Goal: Task Accomplishment & Management: Use online tool/utility

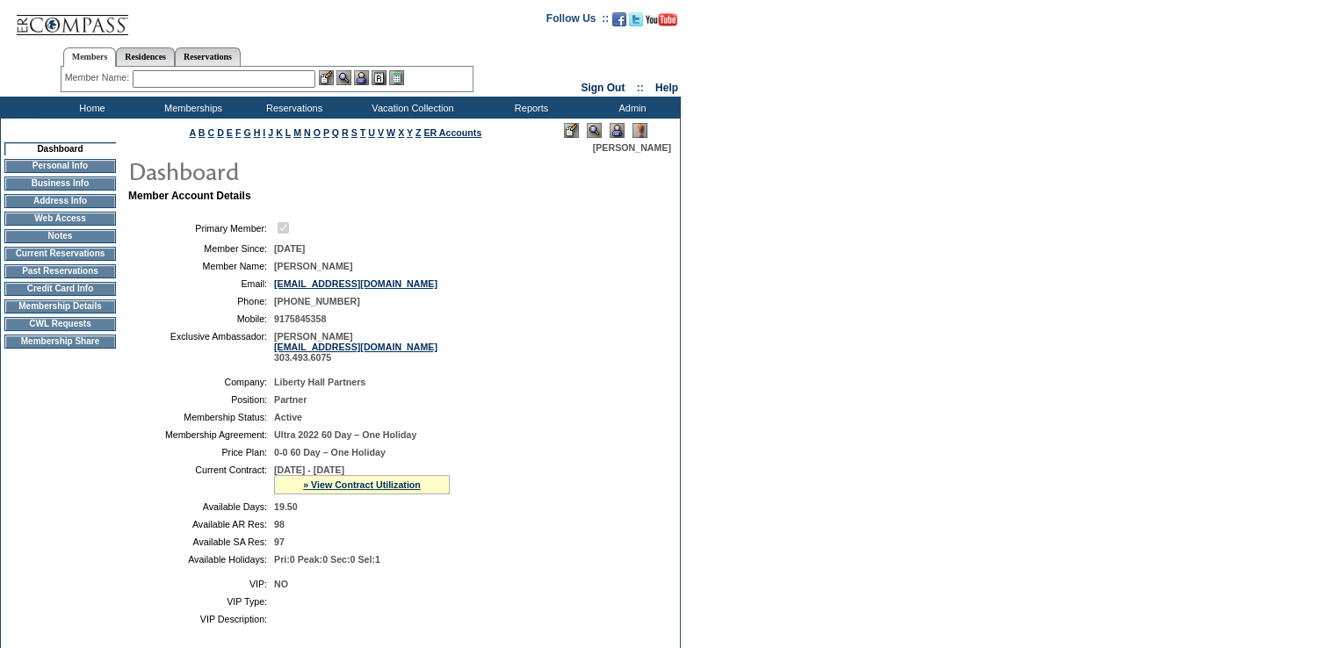
click at [83, 331] on td "CWL Requests" at bounding box center [60, 324] width 112 height 14
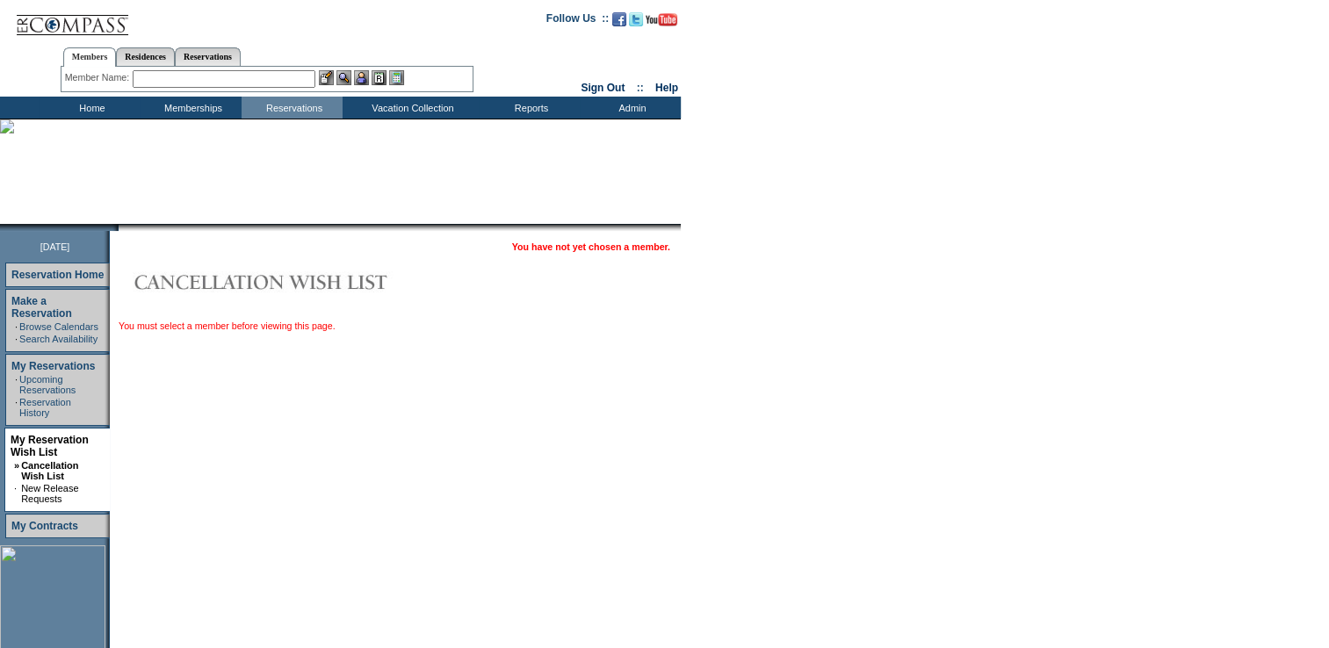
click at [88, 102] on td "Home" at bounding box center [90, 108] width 101 height 22
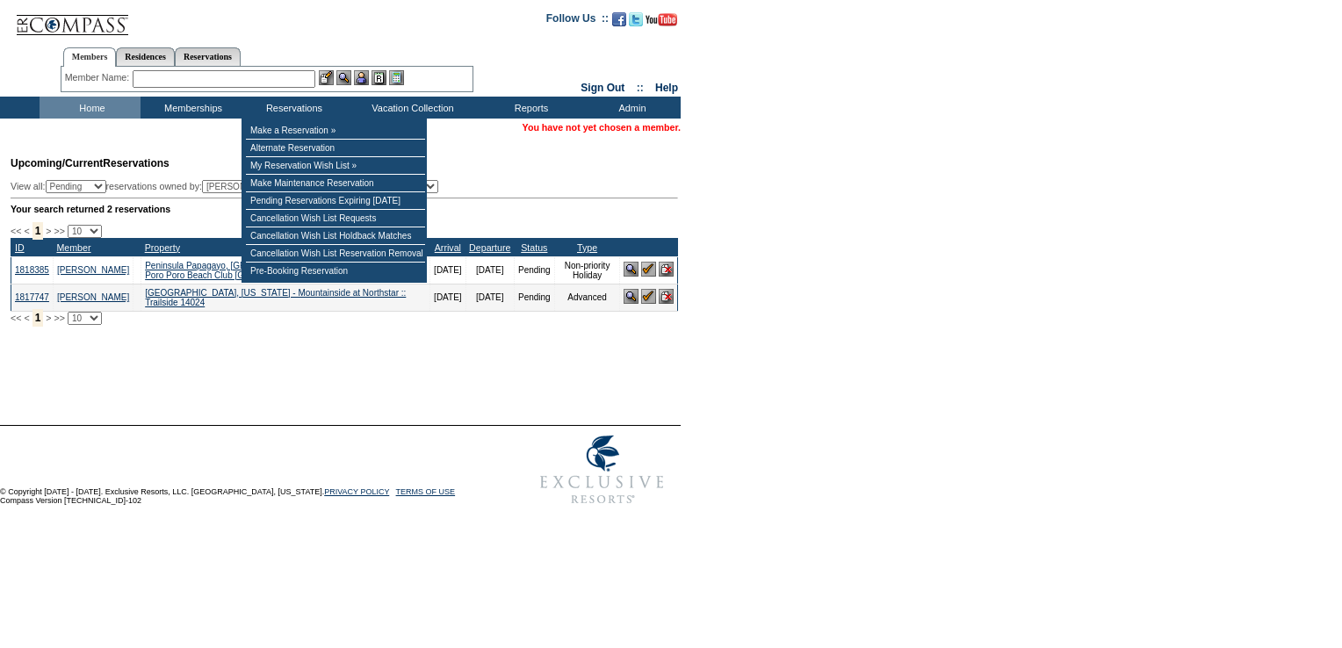
click at [271, 79] on input "text" at bounding box center [224, 79] width 183 height 18
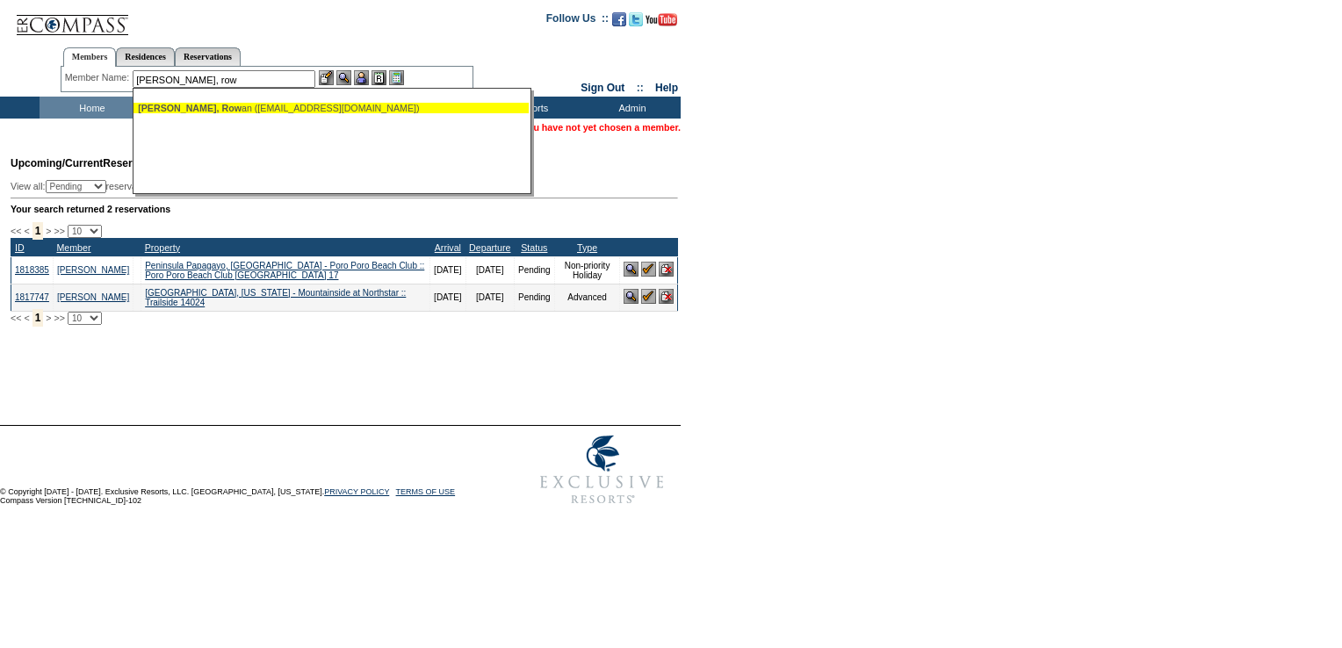
click at [271, 105] on div "Taylor, Row an (rtaylor@libertyhallcapital.com)" at bounding box center [331, 108] width 387 height 11
type input "Taylor, Rowan (rtaylor@libertyhallcapital.com)"
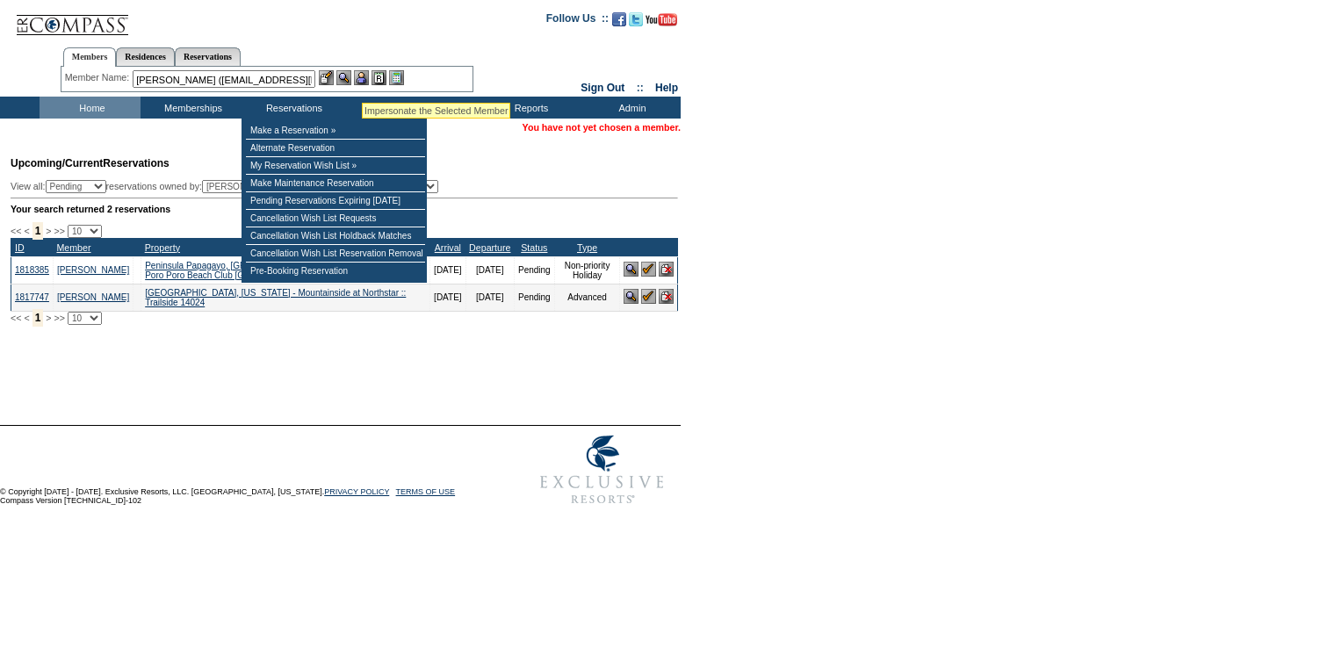
click at [363, 82] on img at bounding box center [361, 77] width 15 height 15
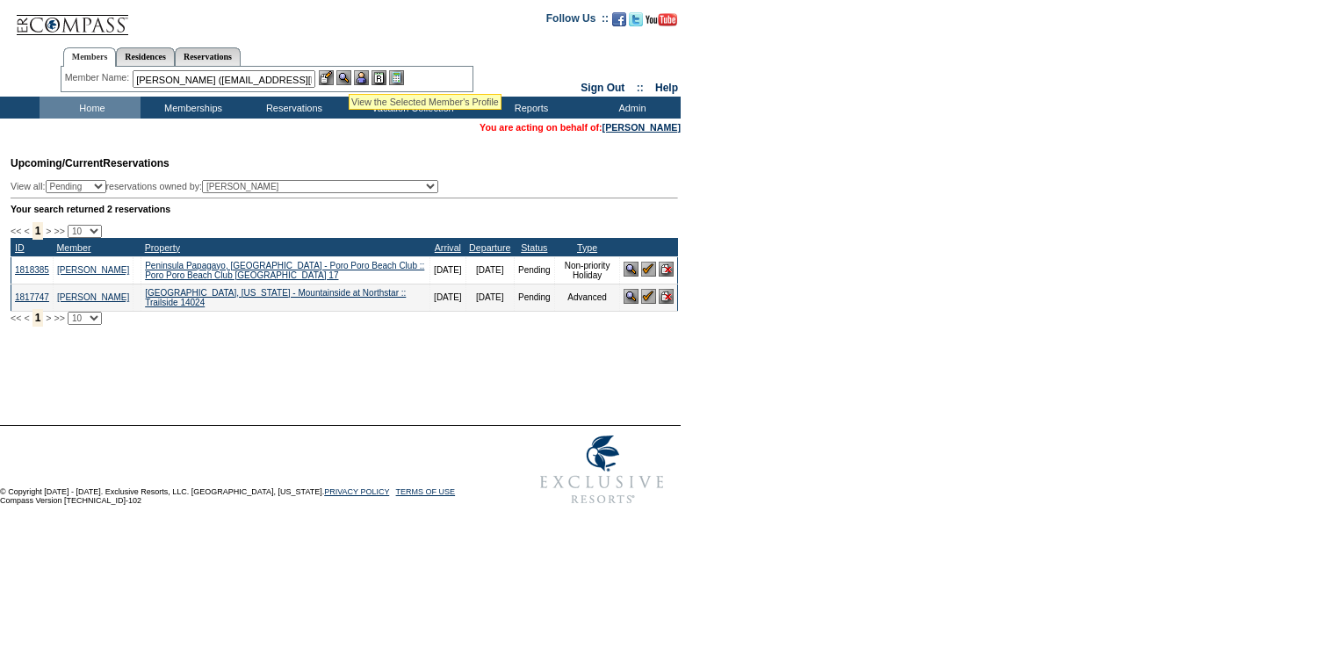
click at [348, 74] on img at bounding box center [343, 77] width 15 height 15
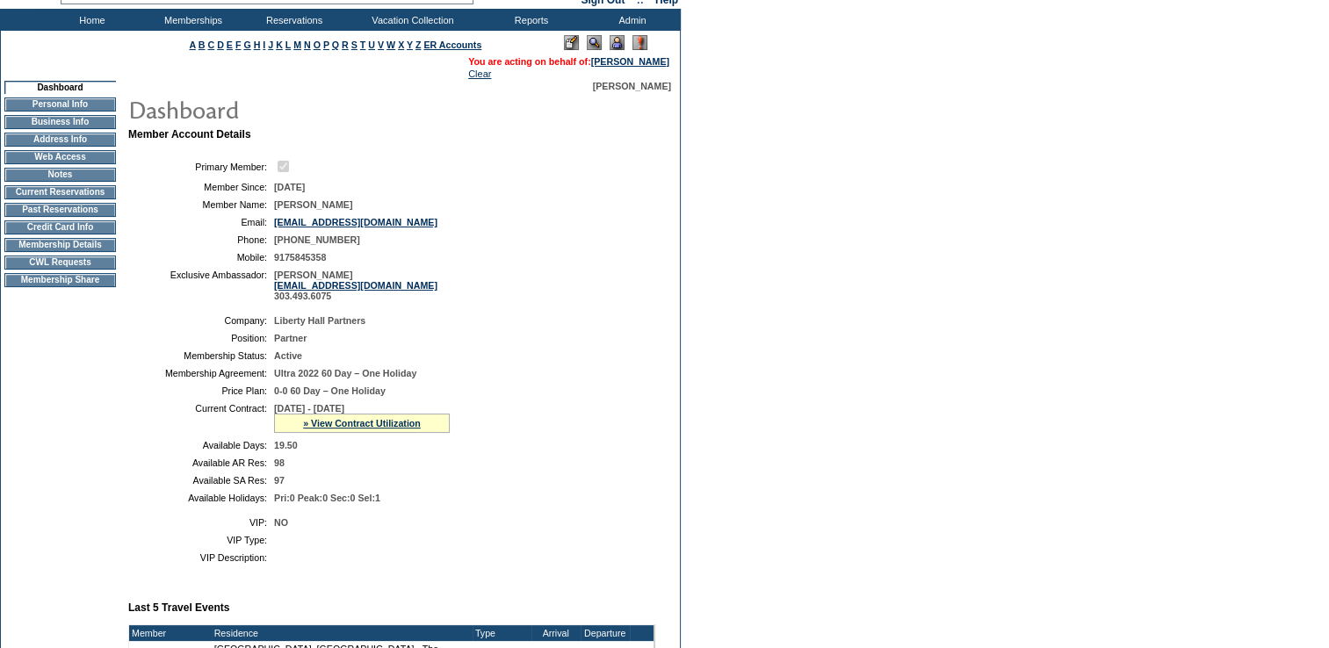
scroll to position [84, 0]
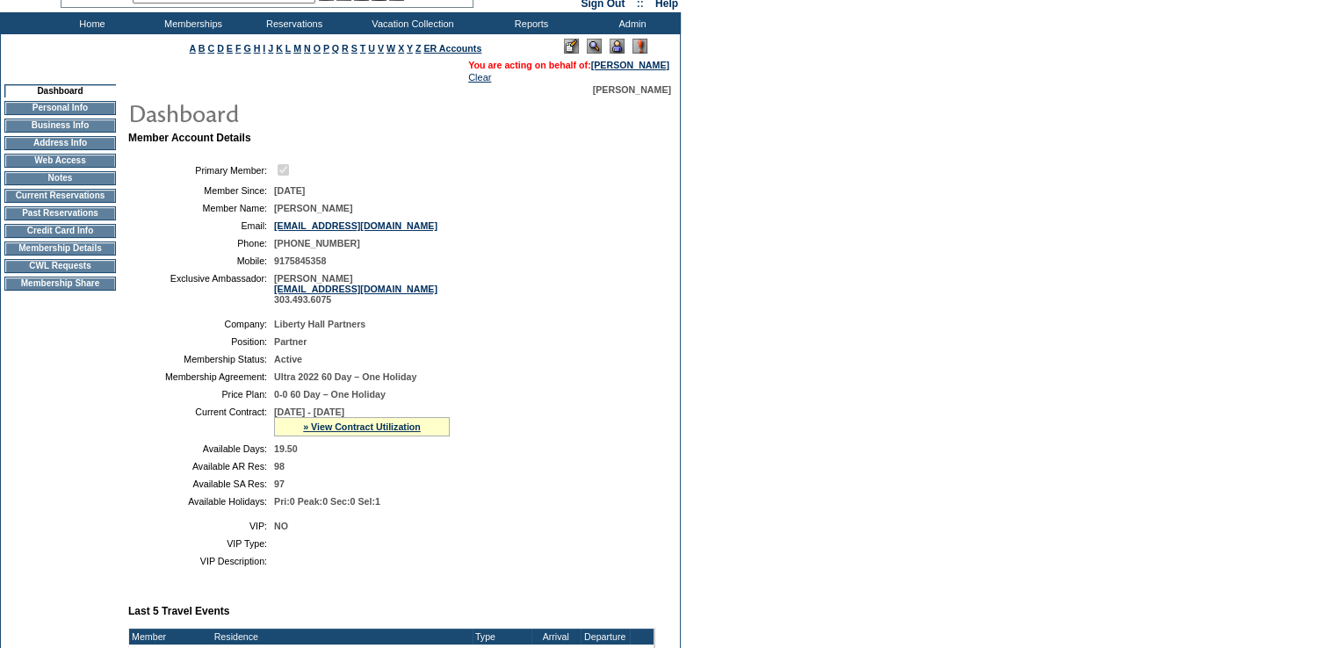
click at [54, 273] on td "CWL Requests" at bounding box center [60, 266] width 112 height 14
